Goal: Task Accomplishment & Management: Complete application form

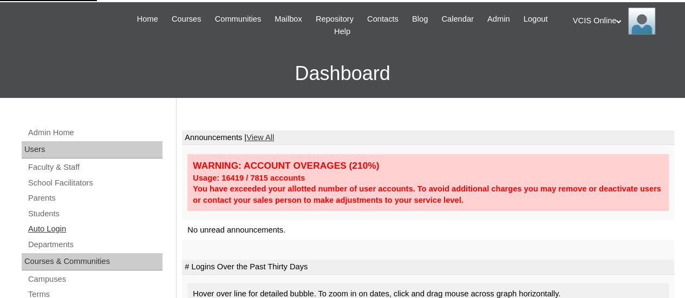
scroll to position [54, 0]
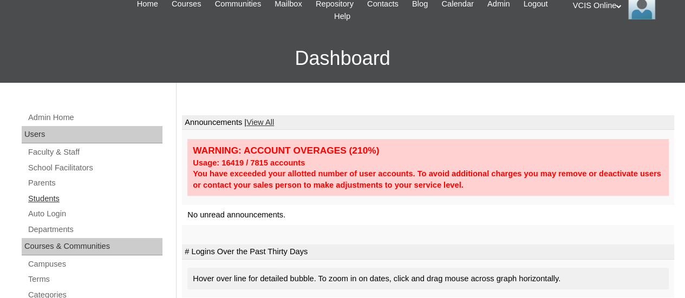
click at [55, 199] on link "Students" at bounding box center [94, 199] width 135 height 14
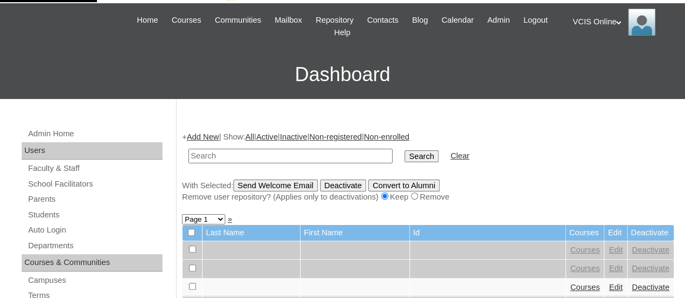
scroll to position [54, 0]
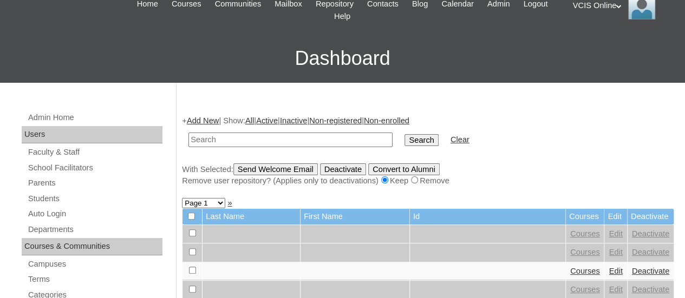
click at [213, 120] on link "Add New" at bounding box center [203, 120] width 32 height 9
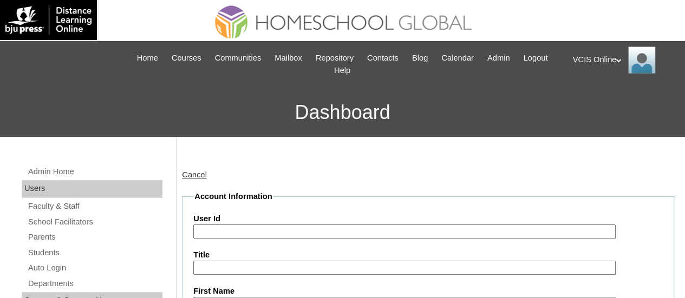
click at [232, 225] on input "User Id" at bounding box center [404, 232] width 422 height 15
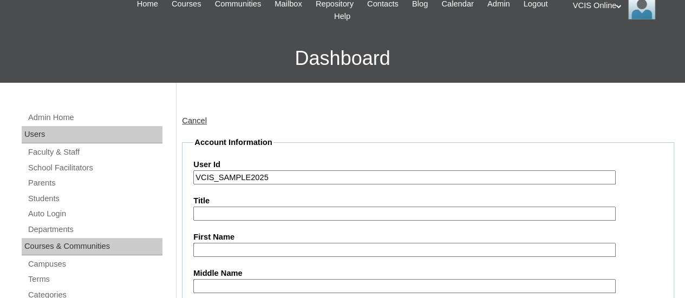
scroll to position [162, 0]
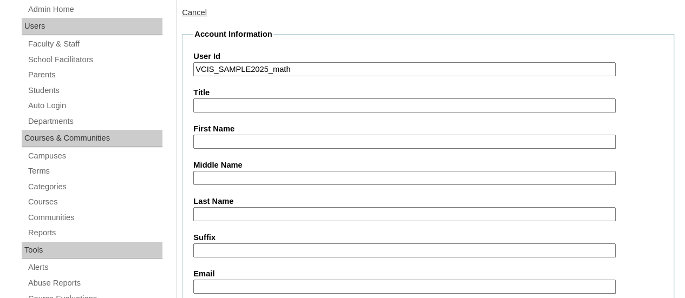
type input "VCIS_SAMPLE2025_math"
click at [246, 144] on input "First Name" at bounding box center [404, 142] width 422 height 15
click at [271, 214] on input "Last Name" at bounding box center [404, 214] width 422 height 15
click at [224, 140] on input "VCIS" at bounding box center [404, 142] width 422 height 15
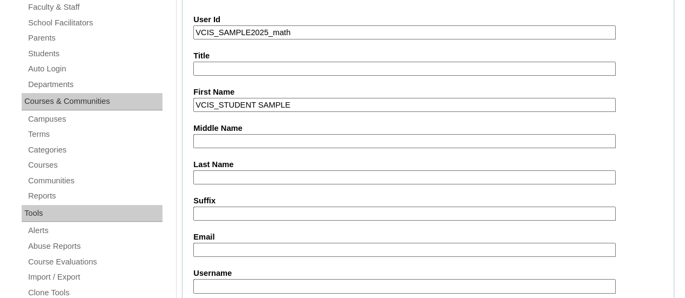
scroll to position [217, 0]
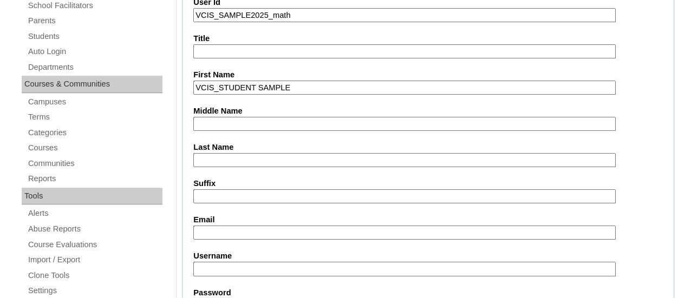
type input "VCIS_STUDENT SAMPLE"
click at [233, 226] on input "Email" at bounding box center [404, 233] width 422 height 15
type input "M"
type input "mrobles@vcis.edu.ph"
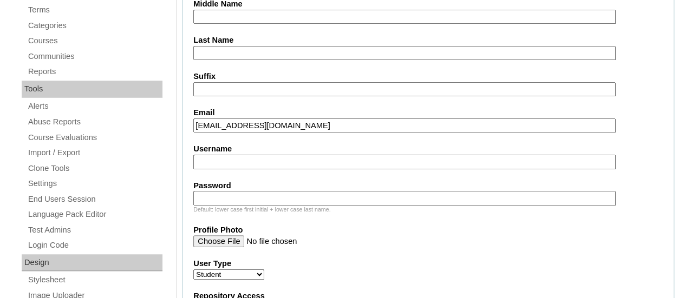
scroll to position [325, 0]
click at [258, 157] on input "Username" at bounding box center [404, 161] width 422 height 15
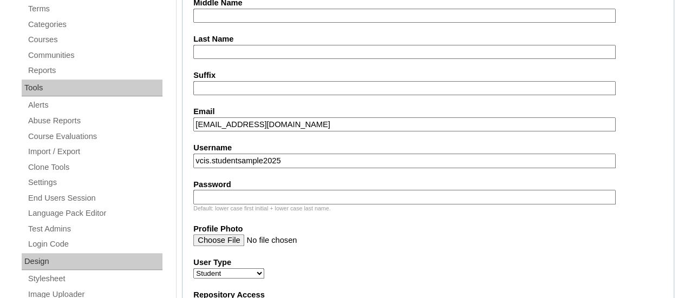
type input "vcis.studentsample2025"
click at [240, 197] on input "Password" at bounding box center [404, 197] width 422 height 15
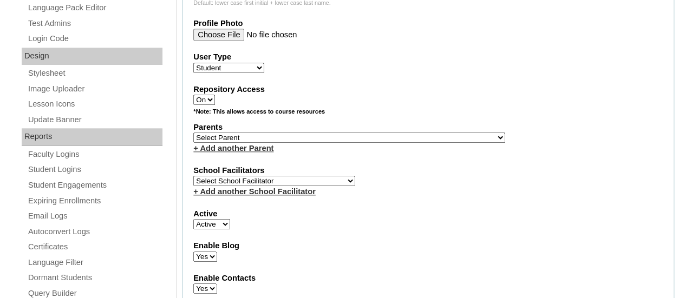
scroll to position [542, 0]
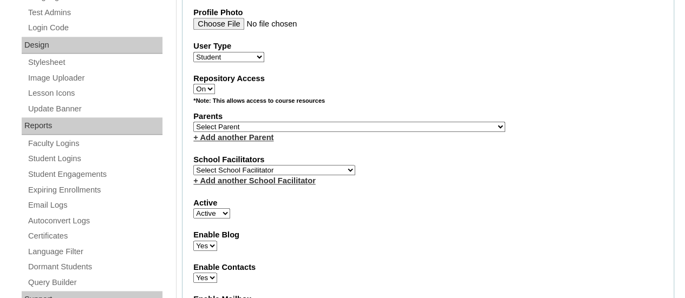
type input "vcis12345"
click at [275, 168] on select "Select School Facilitator Norman Añain Ruffa Abadijas Mary Abella Gloryfe Abion…" at bounding box center [274, 170] width 162 height 10
select select "42304"
click at [193, 165] on select "Select School Facilitator Norman Añain Ruffa Abadijas Mary Abella Gloryfe Abion…" at bounding box center [274, 170] width 162 height 10
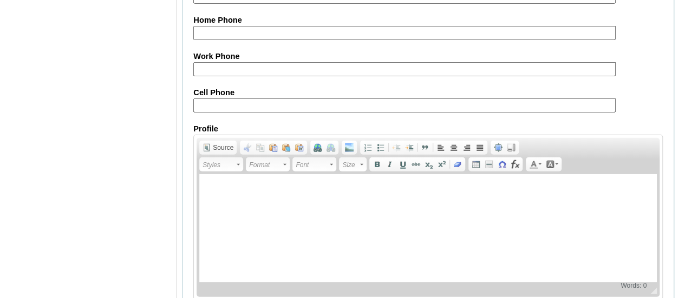
scroll to position [1354, 0]
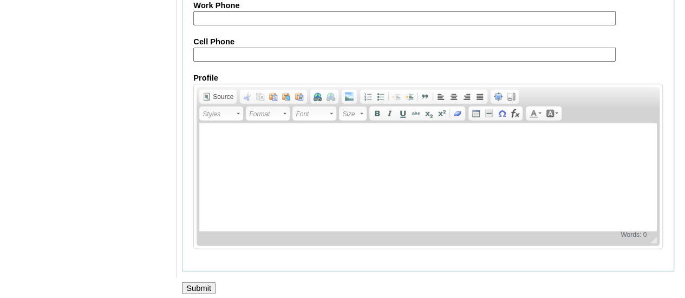
click at [207, 283] on input "Submit" at bounding box center [199, 289] width 34 height 12
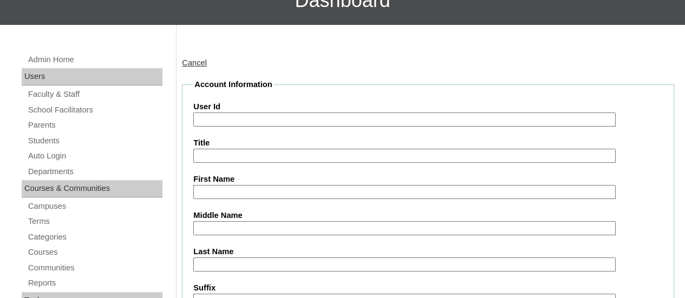
scroll to position [325, 0]
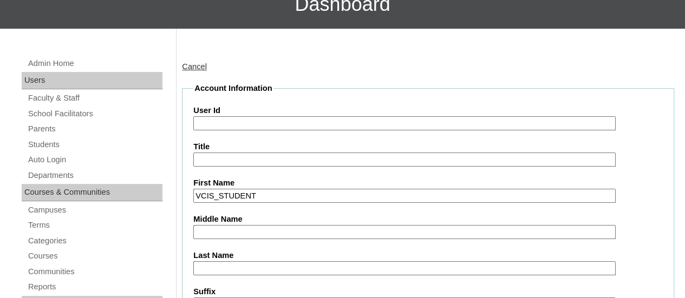
click at [216, 196] on input "VCIS_STUDENT" at bounding box center [404, 196] width 422 height 15
type input "STUDENT"
click at [292, 159] on input "Title" at bounding box center [404, 160] width 422 height 15
type input "VCIS"
click at [256, 264] on input "Last Name" at bounding box center [404, 269] width 422 height 15
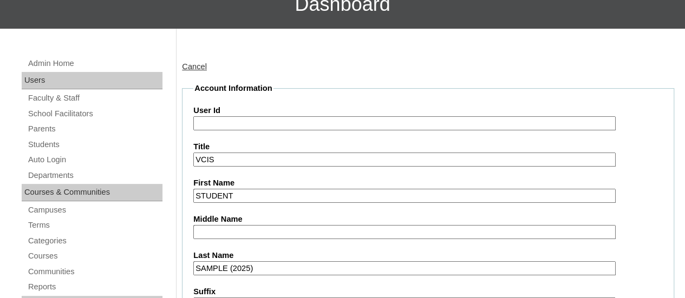
type input "SAMPLE (2025)"
click at [286, 122] on input "User Id" at bounding box center [404, 123] width 422 height 15
paste input "016-4C-SA2025"
click at [226, 122] on input "VCIS016-4C-SA2025" at bounding box center [404, 123] width 422 height 15
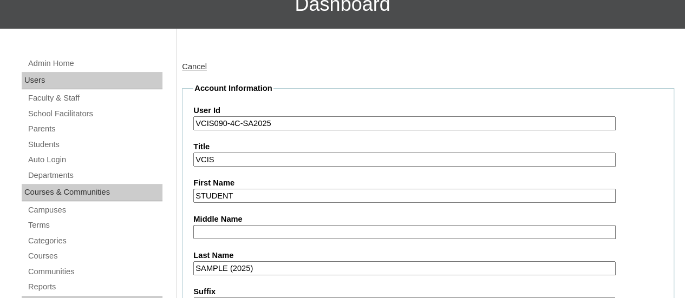
click at [285, 125] on input "VCIS090-4C-SA2025" at bounding box center [404, 123] width 422 height 15
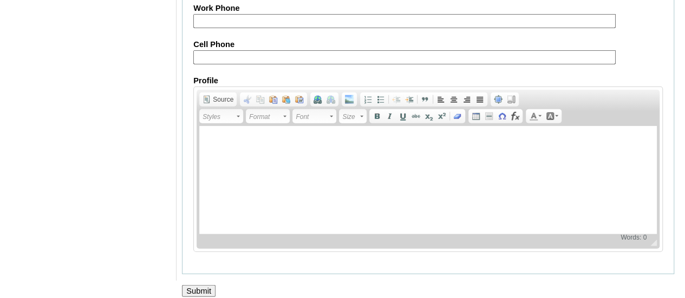
scroll to position [1354, 0]
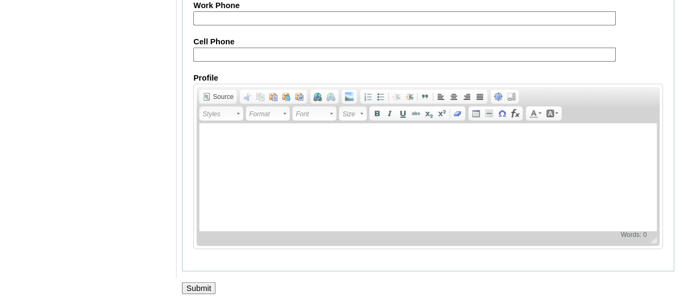
type input "VCIS090-4C-SA2025"
click at [207, 283] on input "Submit" at bounding box center [199, 289] width 34 height 12
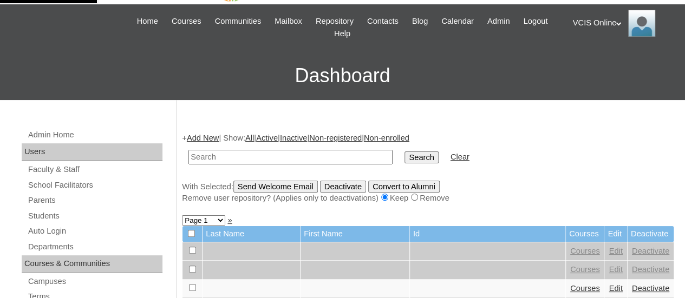
scroll to position [54, 0]
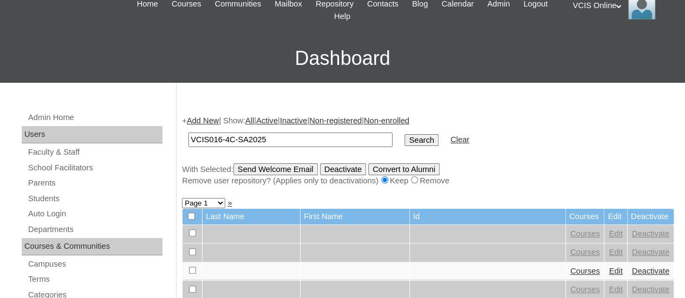
click at [233, 142] on input "VCIS016-4C-SA2025" at bounding box center [290, 140] width 204 height 15
click at [222, 139] on input "VCIS016-4C-SA2025" at bounding box center [290, 140] width 204 height 15
type input "VCIS090-4C-SA2025"
click at [405, 138] on input "Search" at bounding box center [422, 140] width 34 height 12
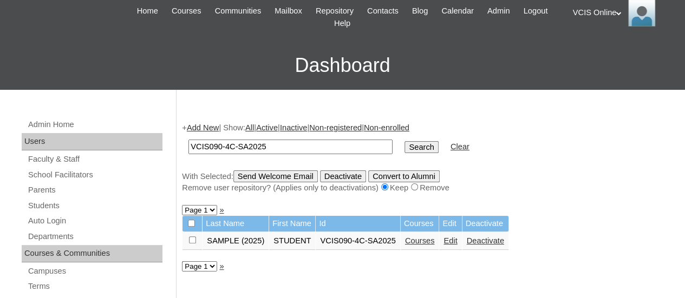
scroll to position [108, 0]
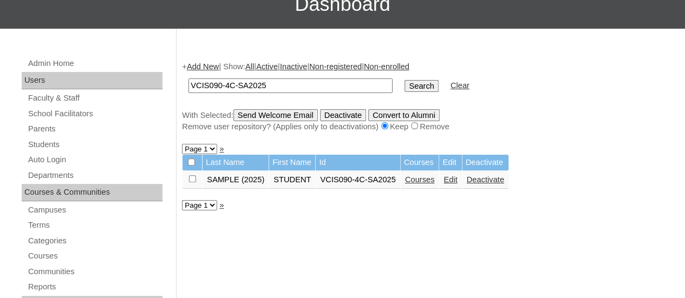
click at [427, 180] on link "Courses" at bounding box center [420, 179] width 30 height 9
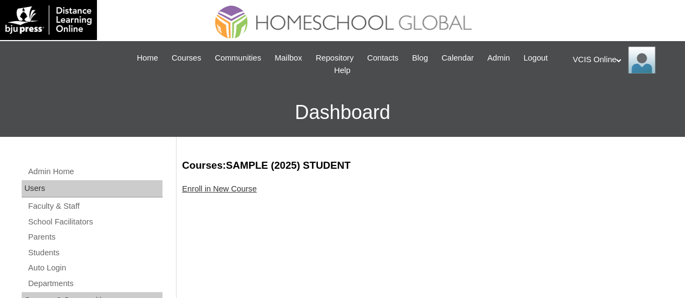
click at [205, 188] on link "Enroll in New Course" at bounding box center [219, 189] width 75 height 9
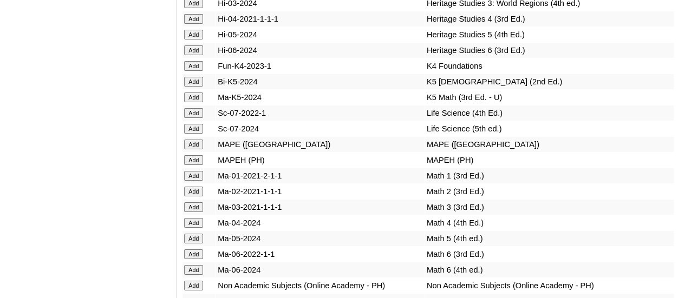
scroll to position [3899, 0]
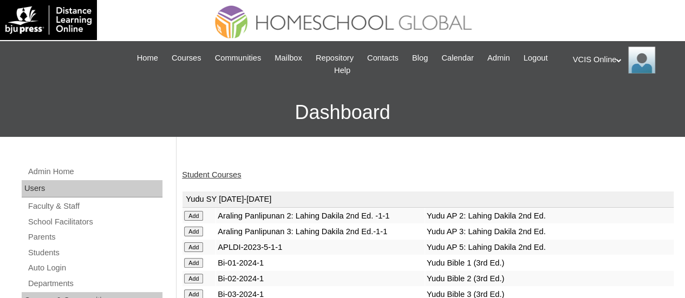
click at [192, 177] on link "Student Courses" at bounding box center [211, 175] width 59 height 9
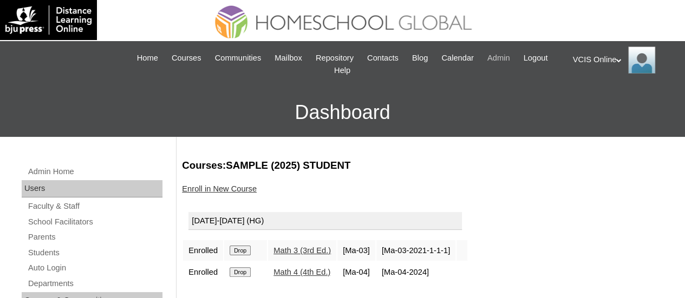
click at [510, 61] on span "Admin" at bounding box center [498, 58] width 23 height 12
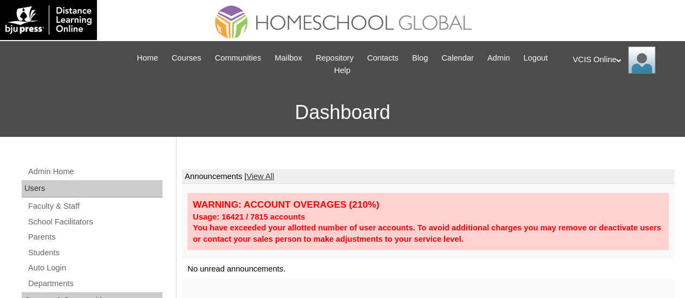
click at [622, 61] on icon at bounding box center [618, 60] width 5 height 4
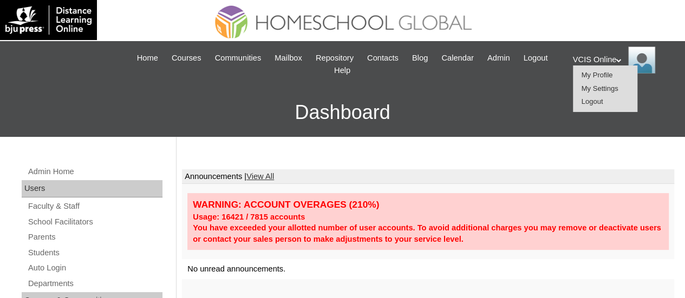
click at [597, 100] on span "Logout" at bounding box center [593, 101] width 22 height 8
